Goal: Check status: Check status

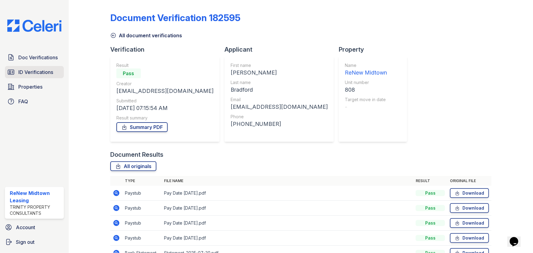
scroll to position [55, 0]
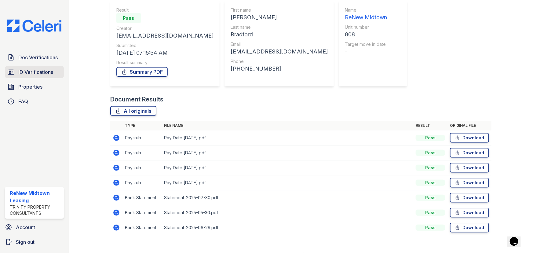
click at [49, 75] on span "ID Verifications" at bounding box center [35, 71] width 35 height 7
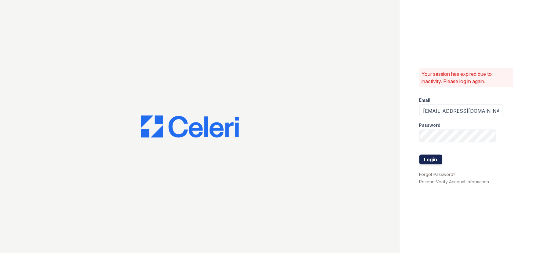
click at [428, 159] on button "Login" at bounding box center [431, 160] width 23 height 10
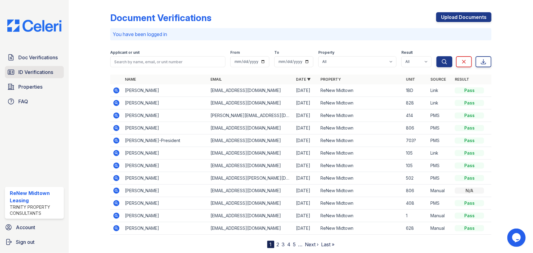
click at [51, 75] on span "ID Verifications" at bounding box center [35, 71] width 35 height 7
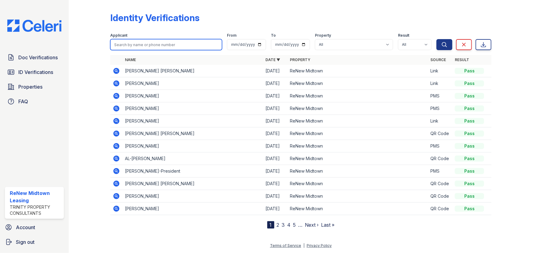
click at [146, 46] on input "search" at bounding box center [166, 44] width 112 height 11
type input "sihderia"
click at [437, 39] on button "Search" at bounding box center [445, 44] width 16 height 11
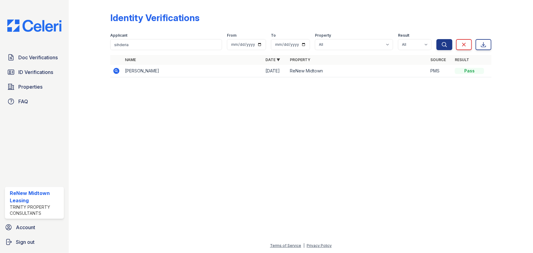
click at [116, 73] on icon at bounding box center [116, 71] width 6 height 6
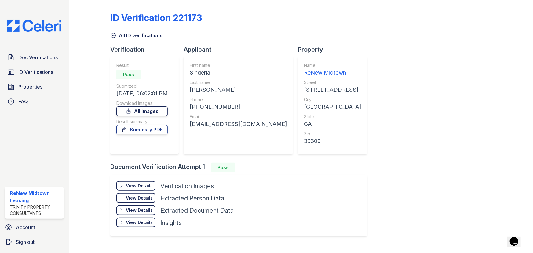
click at [146, 110] on link "All Images" at bounding box center [141, 111] width 51 height 10
click at [150, 129] on link "Summary PDF" at bounding box center [141, 130] width 51 height 10
